Goal: Task Accomplishment & Management: Manage account settings

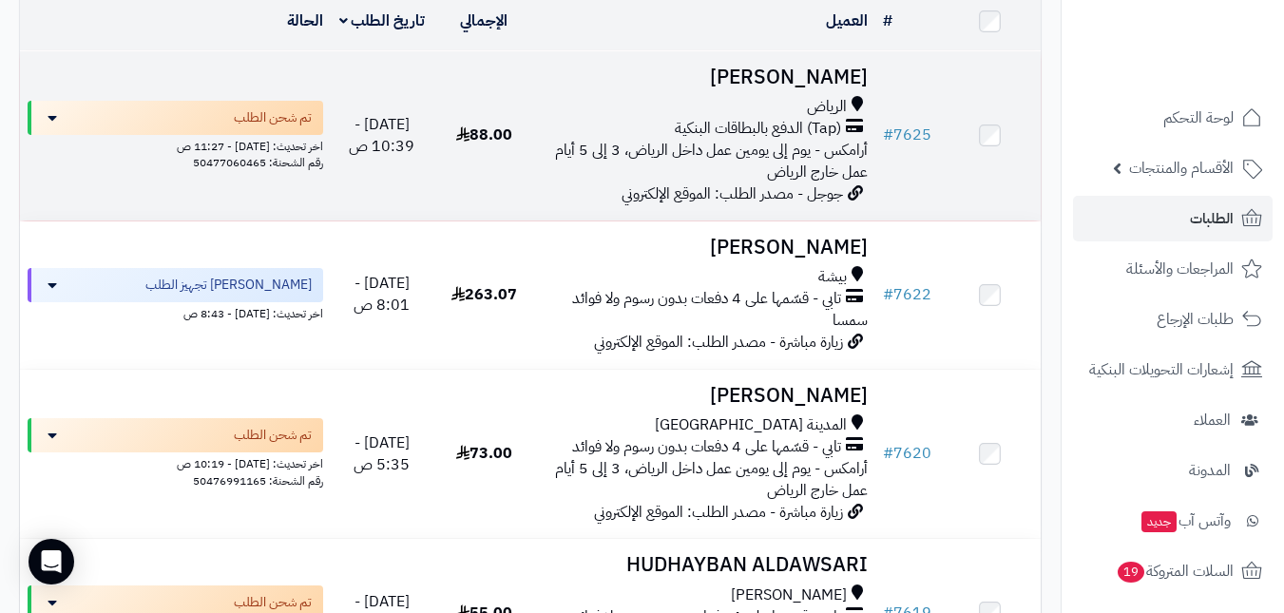
scroll to position [285, 0]
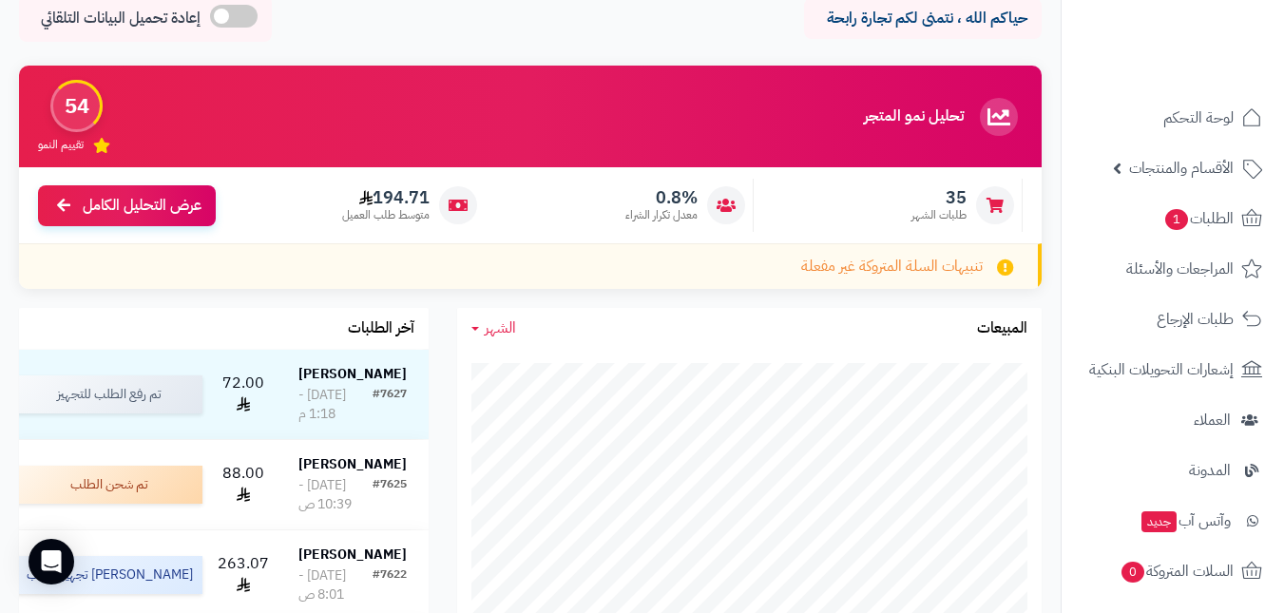
scroll to position [285, 0]
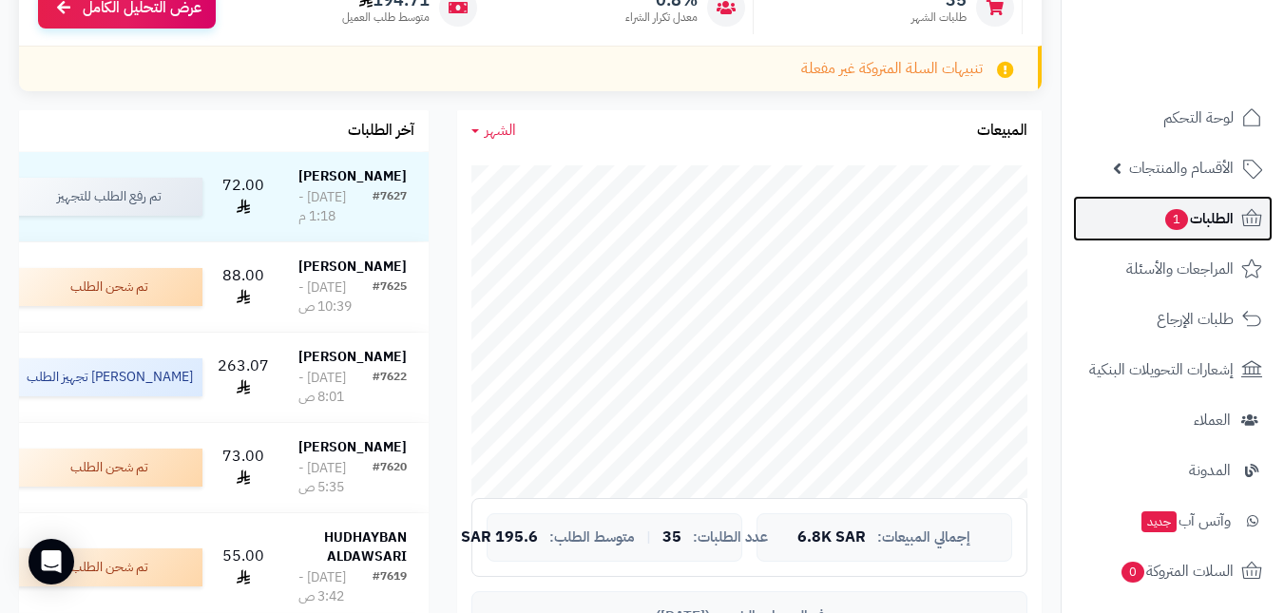
click at [1205, 218] on span "الطلبات 1" at bounding box center [1198, 218] width 70 height 27
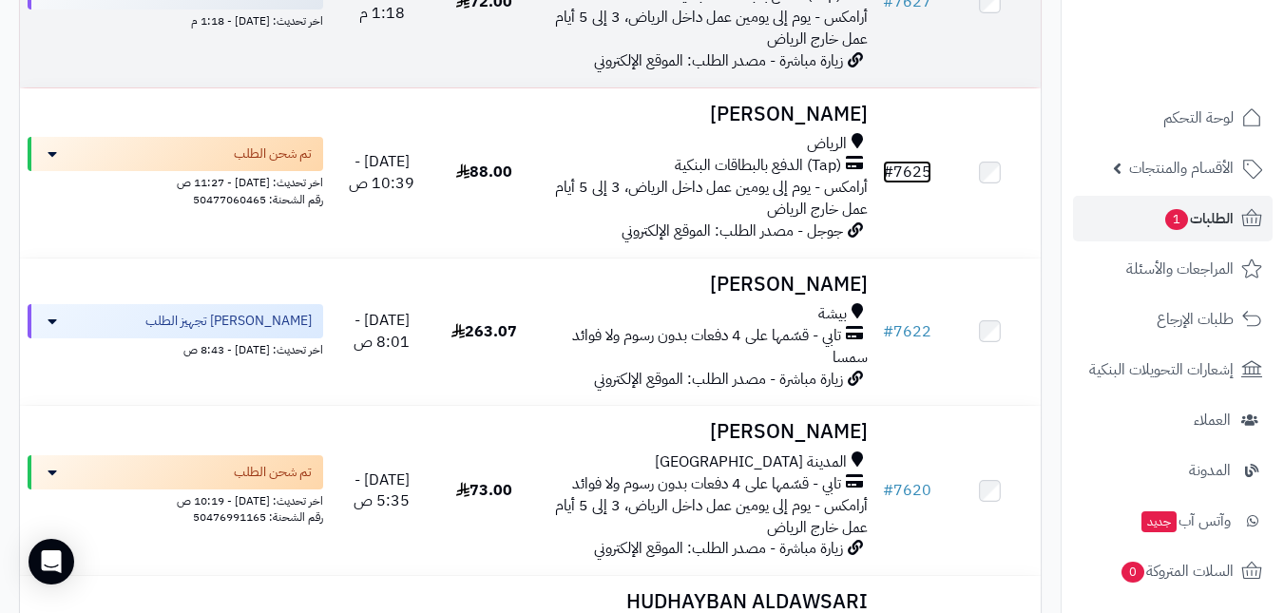
scroll to position [380, 0]
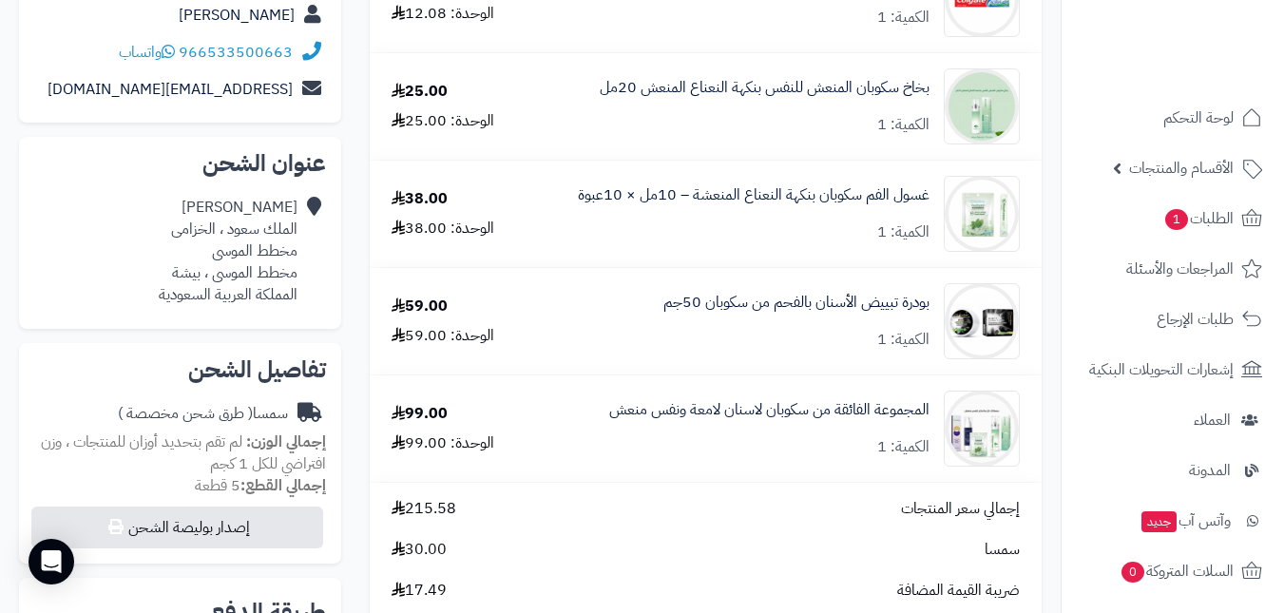
scroll to position [285, 0]
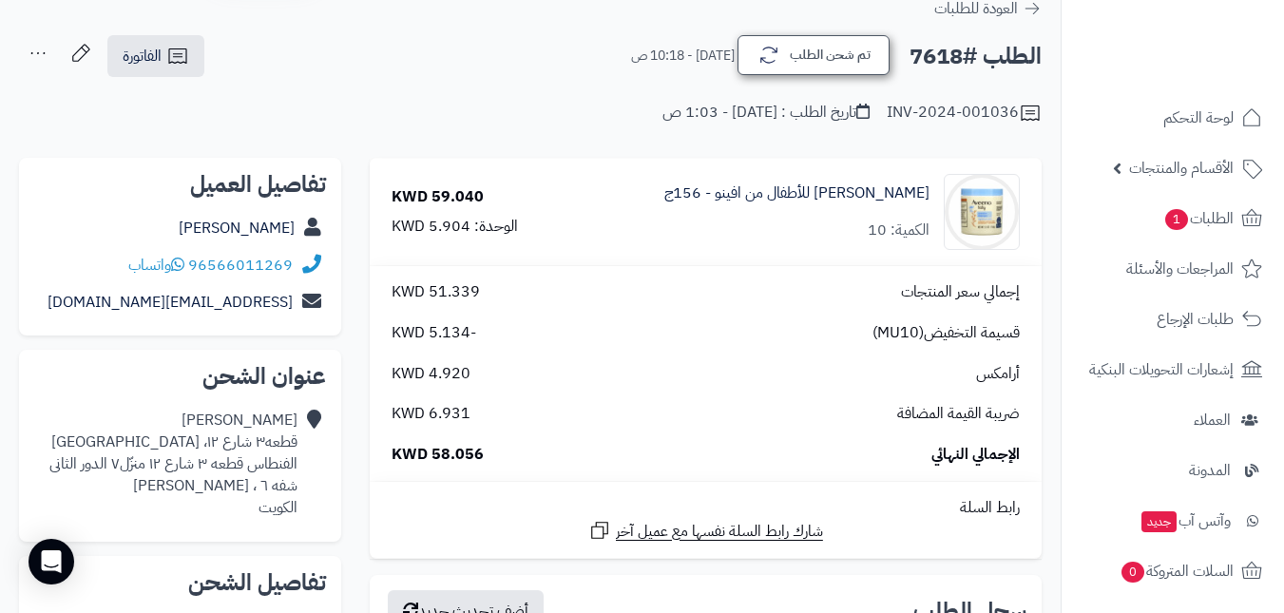
scroll to position [190, 0]
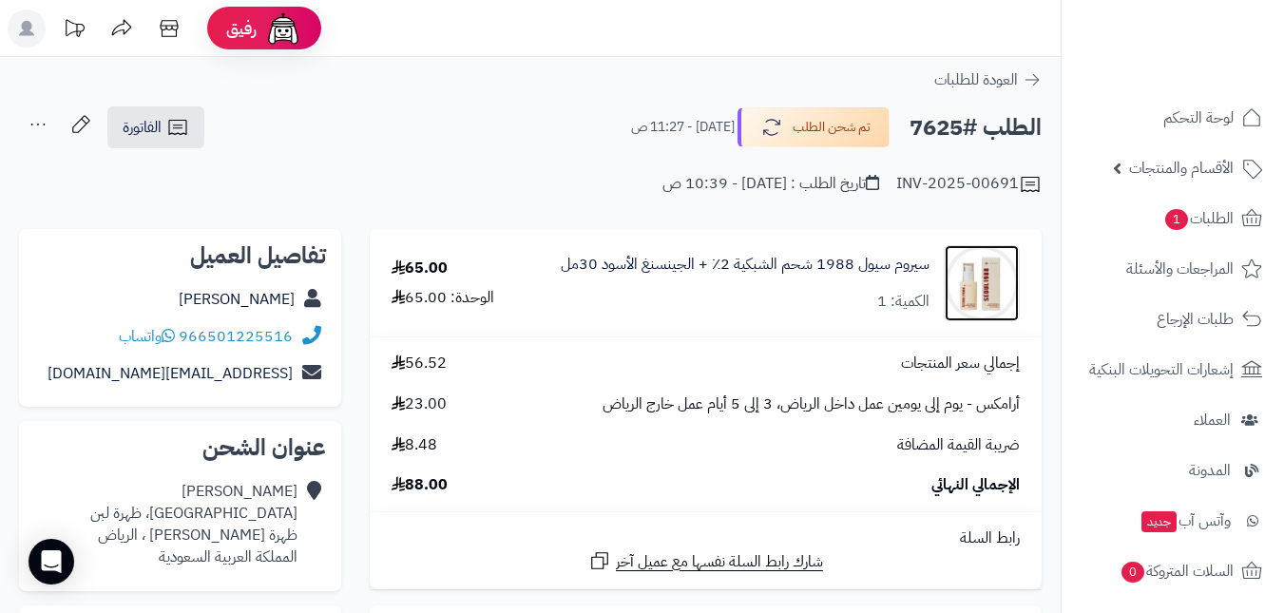
click at [971, 285] on img at bounding box center [981, 283] width 74 height 76
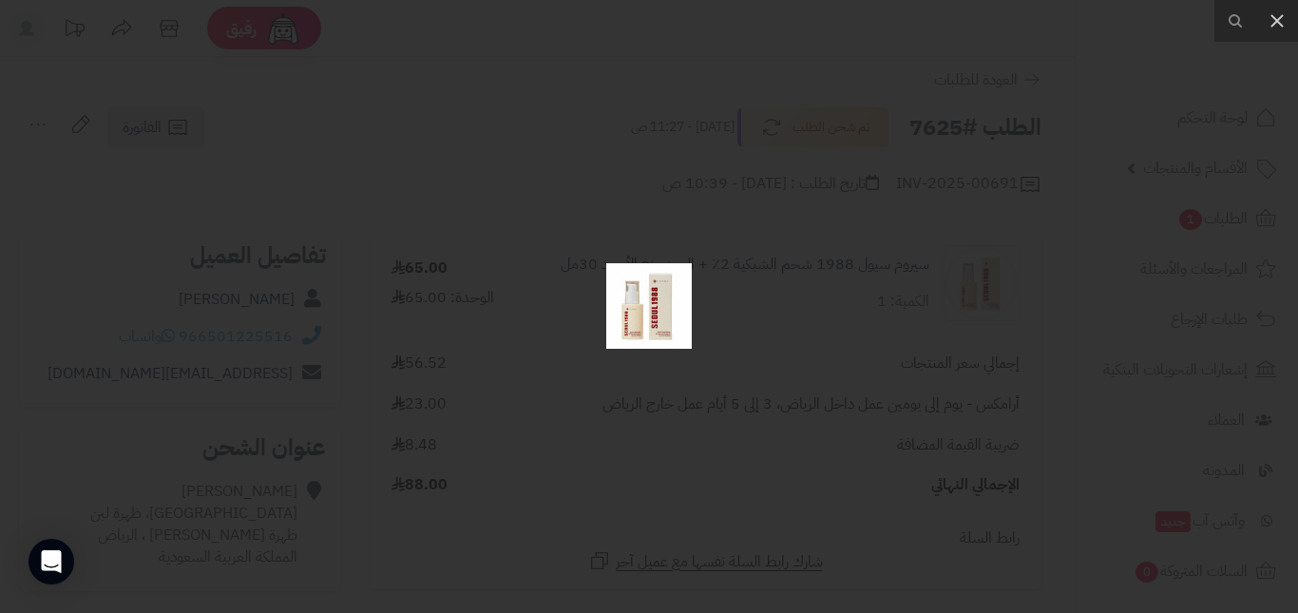
click at [560, 176] on div at bounding box center [649, 306] width 1298 height 613
